Goal: Navigation & Orientation: Understand site structure

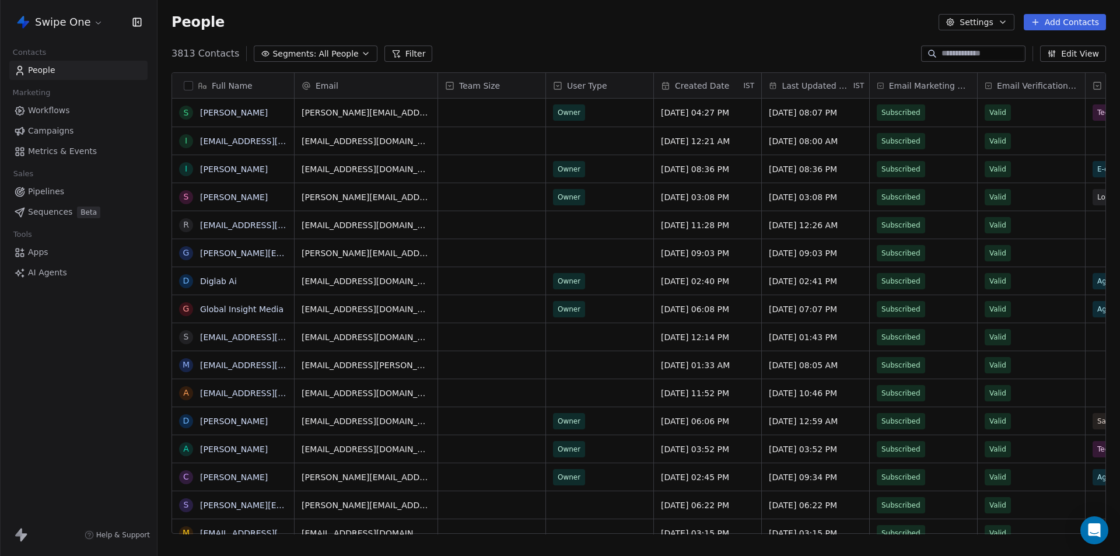
scroll to position [480, 954]
click at [82, 21] on html "Swipe One Contacts People Marketing Workflows Campaigns Metrics & Events Sales …" at bounding box center [560, 278] width 1120 height 556
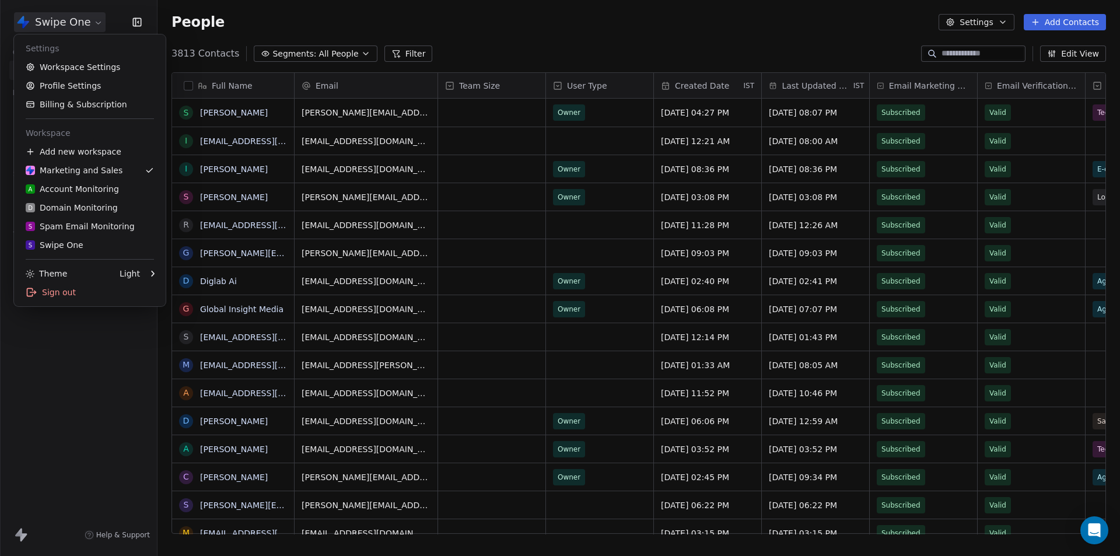
click at [58, 435] on html "Swipe One Contacts People Marketing Workflows Campaigns Metrics & Events Sales …" at bounding box center [560, 278] width 1120 height 556
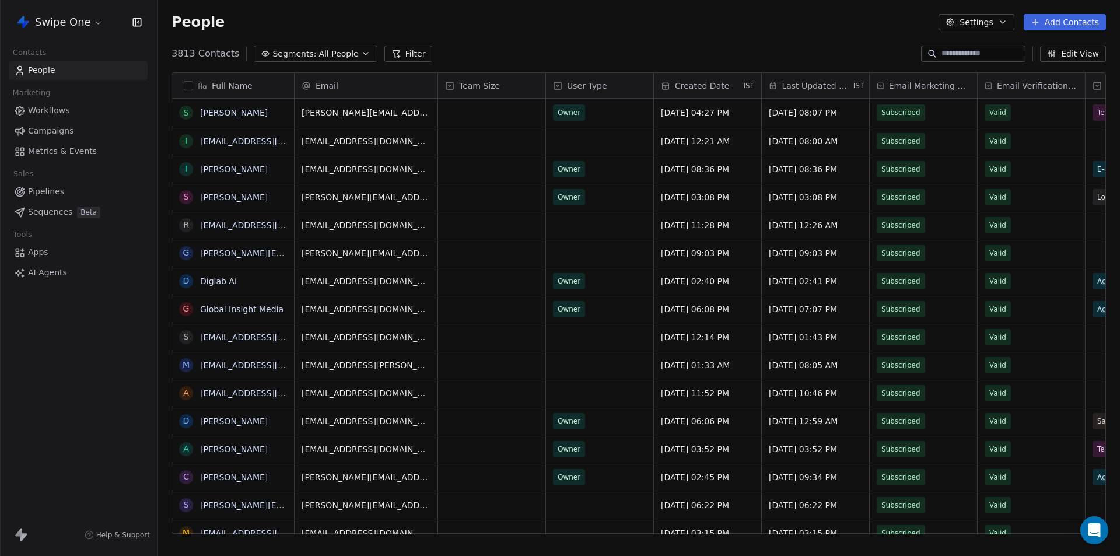
click at [55, 154] on span "Metrics & Events" at bounding box center [62, 151] width 69 height 12
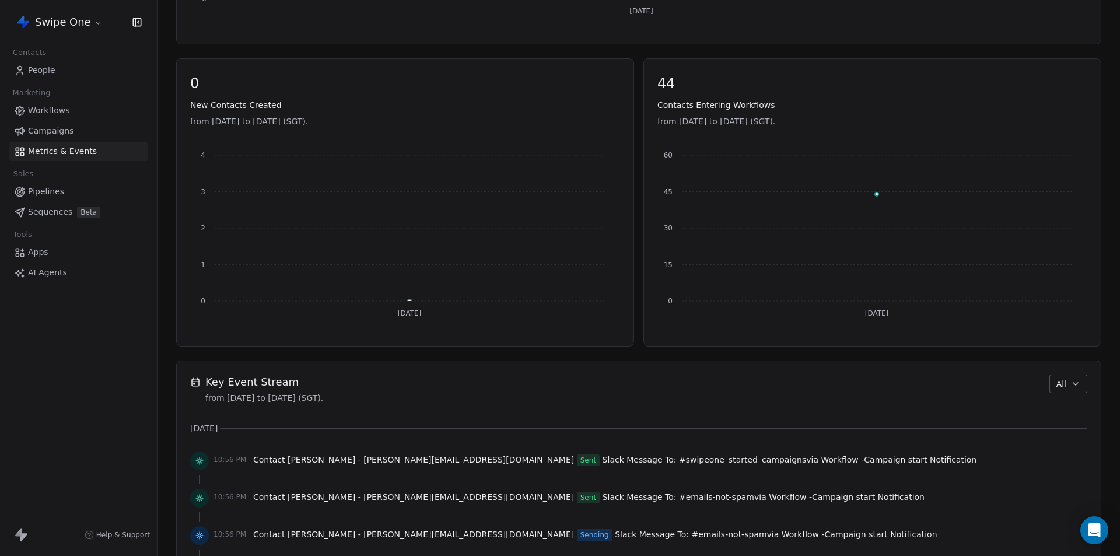
scroll to position [700, 0]
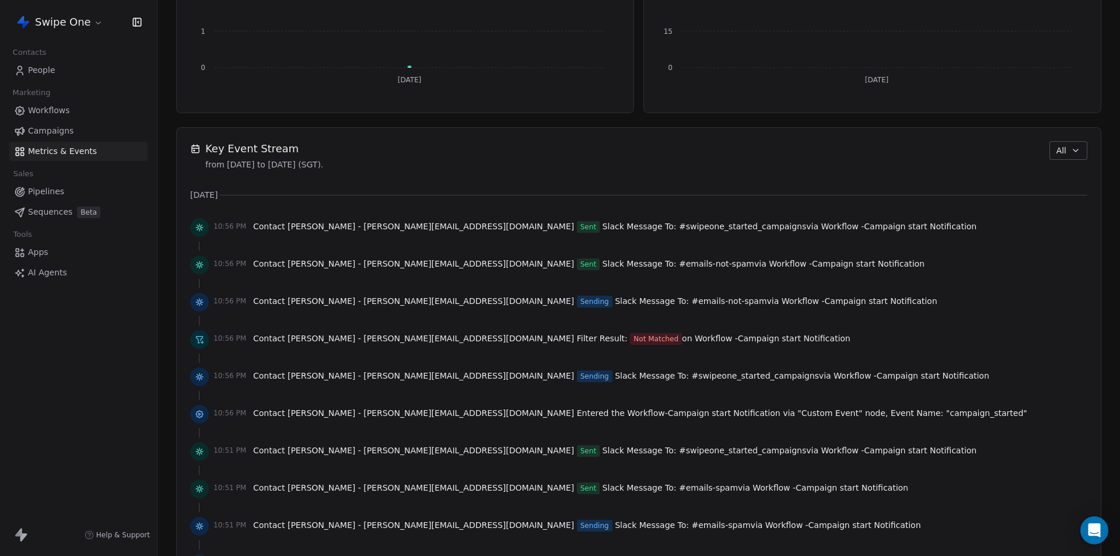
click at [1061, 156] on button "All" at bounding box center [1068, 150] width 38 height 19
click at [1068, 228] on span "Apps/Webhook" at bounding box center [1074, 233] width 61 height 12
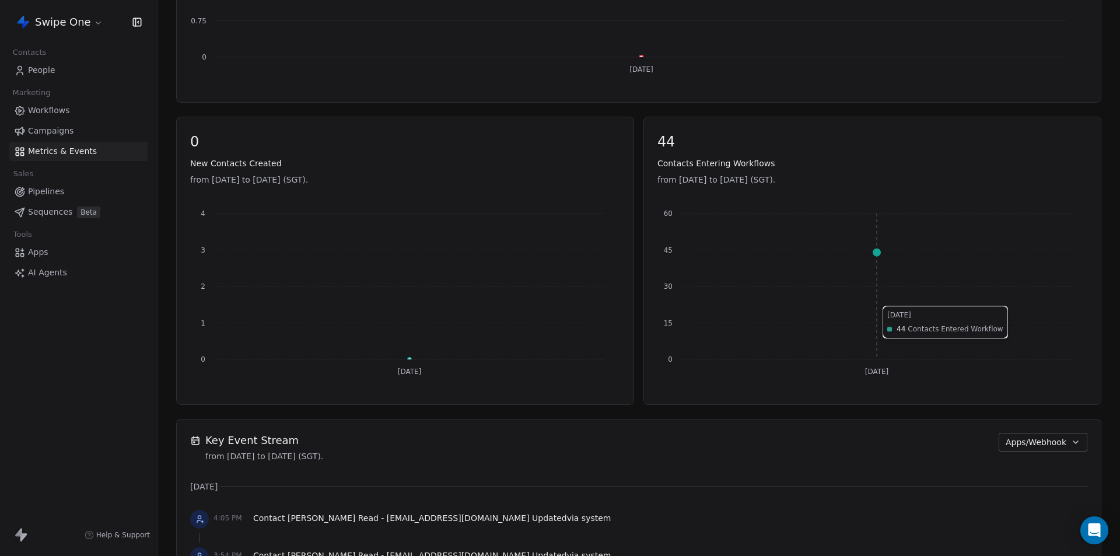
scroll to position [450, 0]
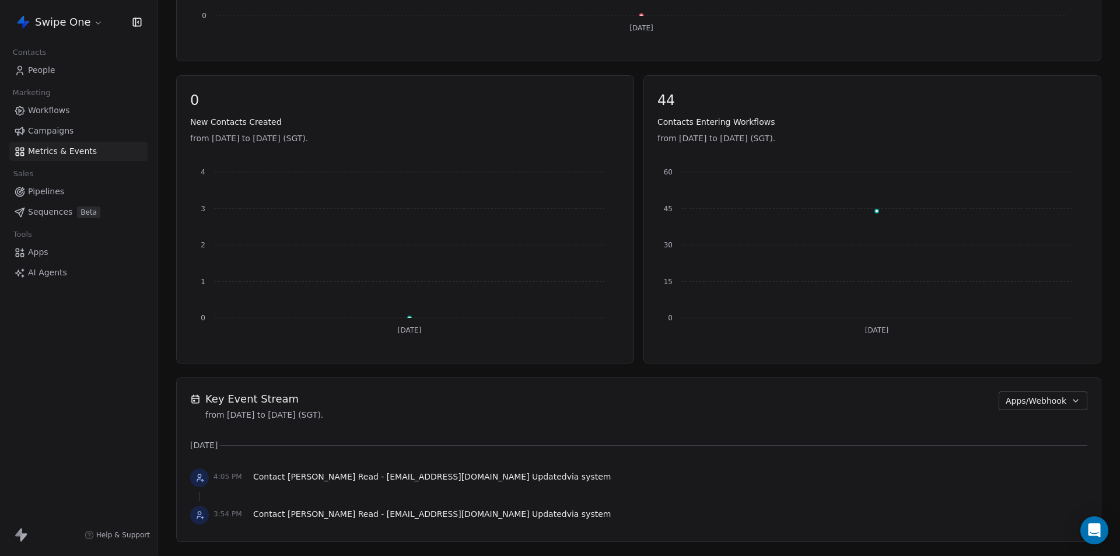
click at [1035, 401] on span "Apps/Webhook" at bounding box center [1036, 401] width 61 height 12
click at [1030, 464] on div "Audit" at bounding box center [1040, 465] width 75 height 12
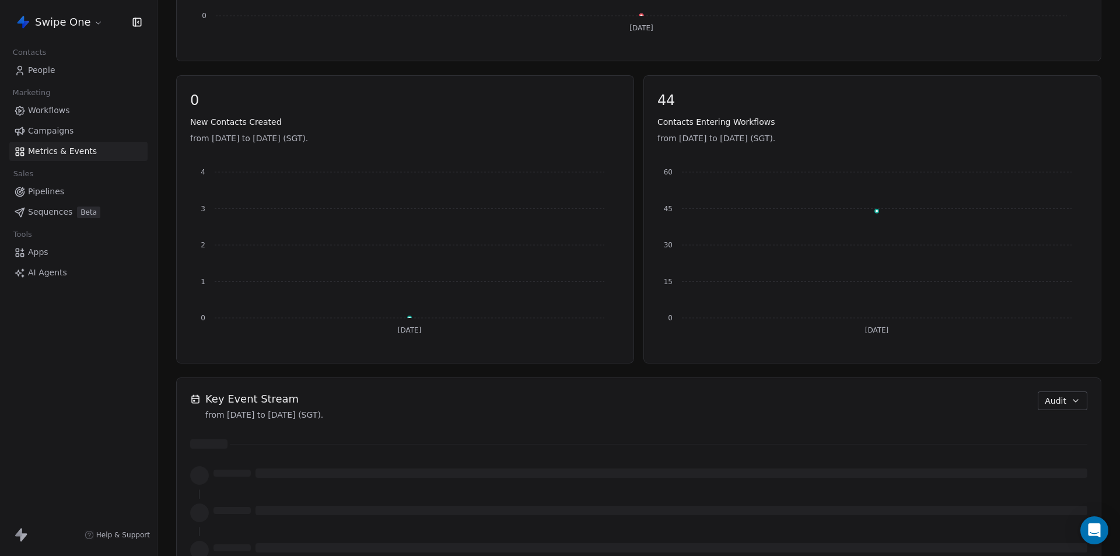
scroll to position [410, 0]
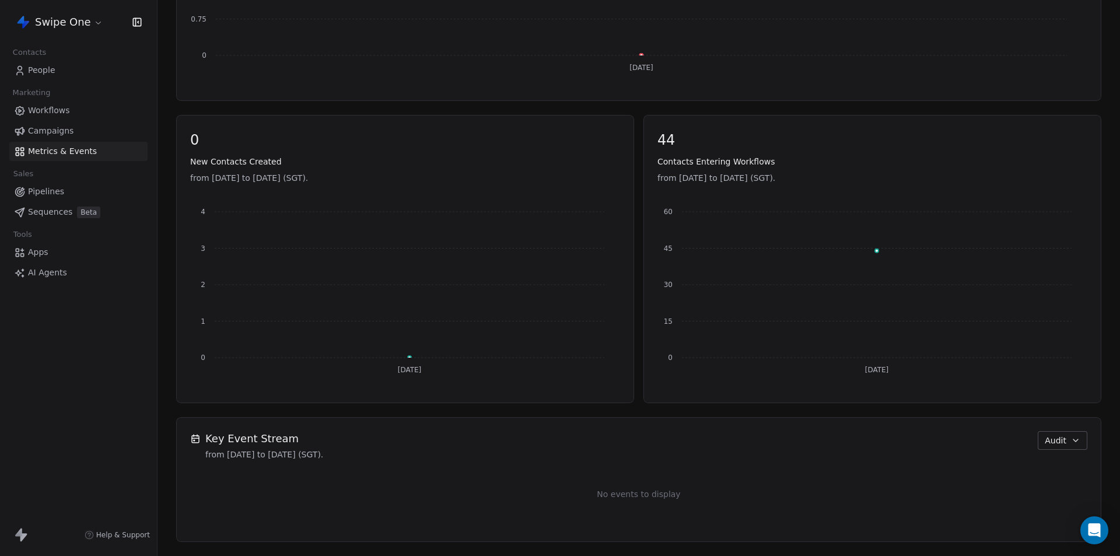
click at [1054, 439] on span "Audit" at bounding box center [1056, 441] width 22 height 12
click at [1061, 484] on span "Workflow" at bounding box center [1060, 486] width 37 height 12
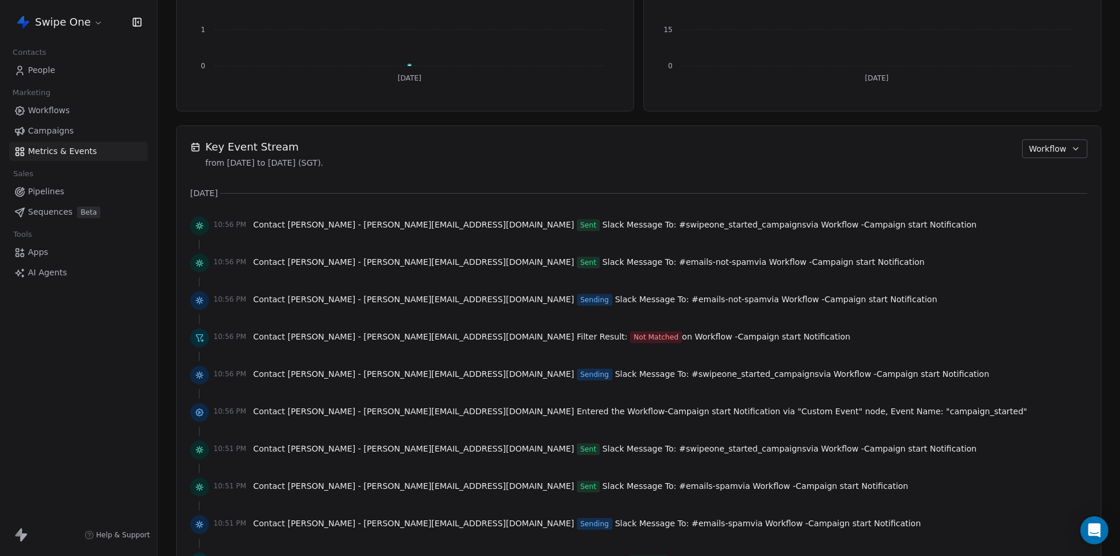
scroll to position [468, 0]
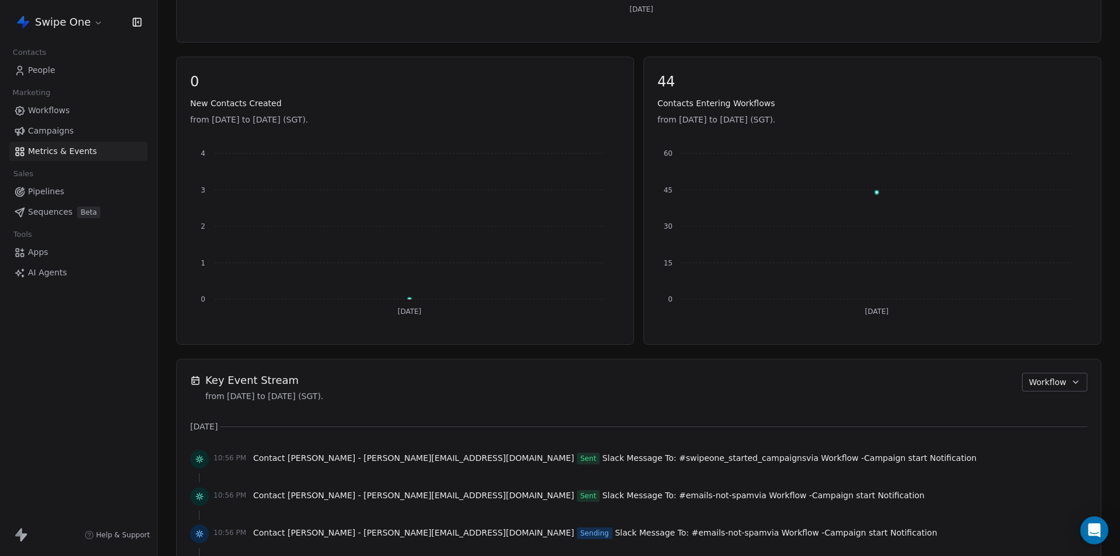
click at [70, 127] on span "Campaigns" at bounding box center [51, 131] width 46 height 12
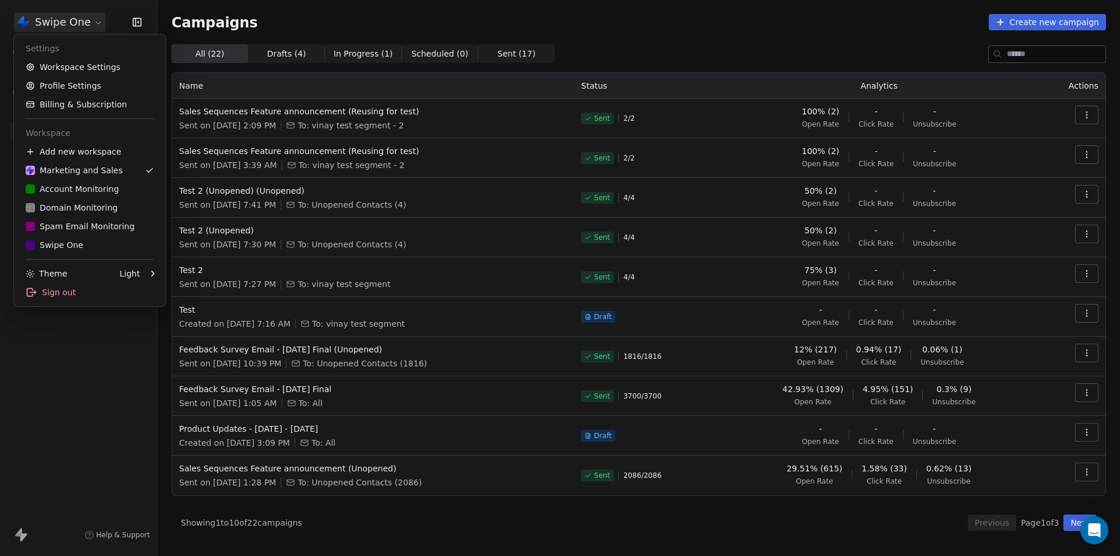
click at [73, 19] on html "Swipe One Contacts People Marketing Workflows Campaigns Metrics & Events Sales …" at bounding box center [560, 278] width 1120 height 556
click at [83, 62] on link "Workspace Settings" at bounding box center [90, 67] width 142 height 19
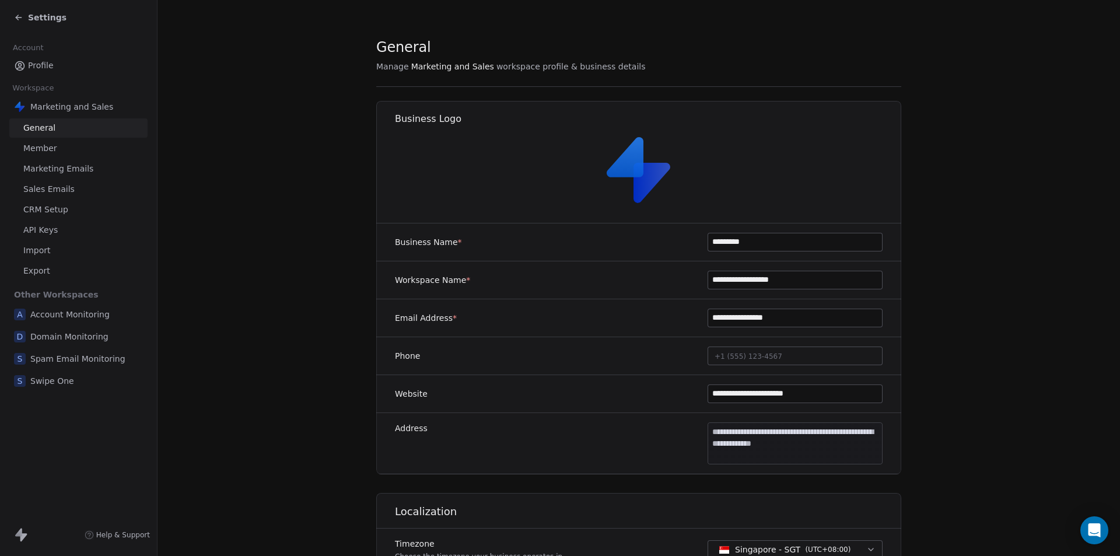
click at [57, 144] on link "Member" at bounding box center [78, 148] width 138 height 19
